Goal: Information Seeking & Learning: Learn about a topic

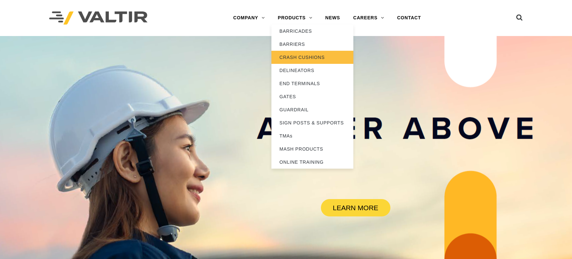
click at [305, 56] on link "CRASH CUSHIONS" at bounding box center [312, 57] width 82 height 13
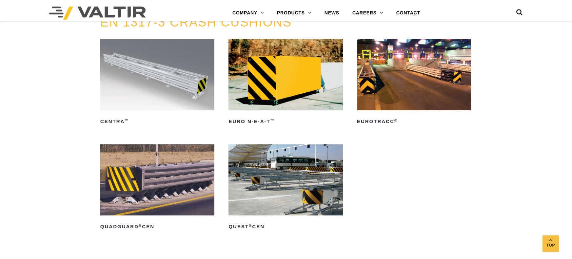
scroll to position [2001, 0]
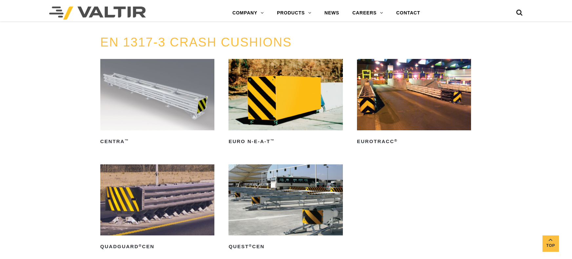
click at [172, 120] on img at bounding box center [157, 94] width 114 height 71
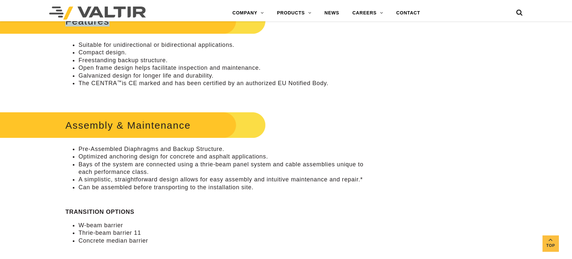
scroll to position [334, 0]
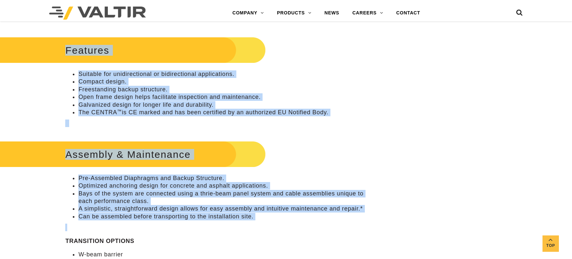
drag, startPoint x: 64, startPoint y: 85, endPoint x: 247, endPoint y: 230, distance: 232.7
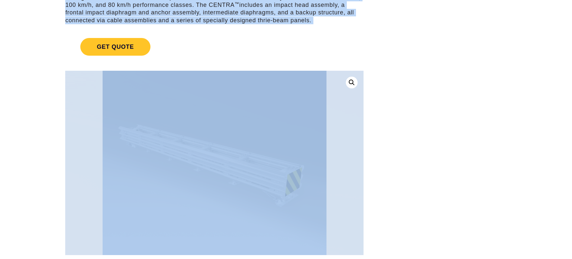
scroll to position [0, 0]
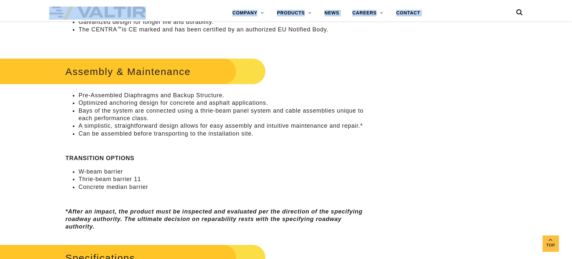
scroll to position [410, 0]
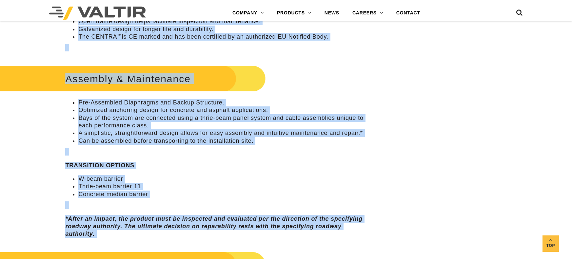
drag, startPoint x: 62, startPoint y: 85, endPoint x: 180, endPoint y: 243, distance: 197.0
copy div "**********"
